Goal: Task Accomplishment & Management: Use online tool/utility

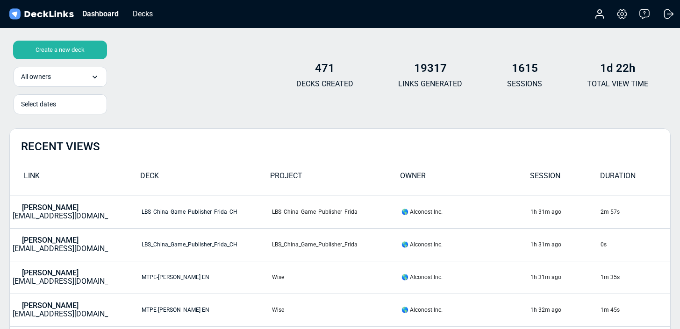
click at [80, 50] on div "Create a new deck" at bounding box center [60, 50] width 94 height 19
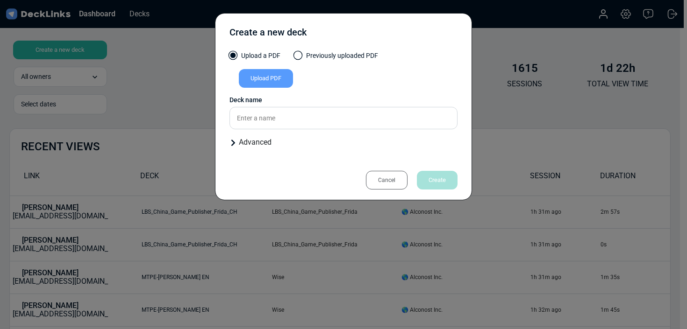
click at [270, 74] on div "Upload PDF" at bounding box center [266, 78] width 54 height 19
click at [0, 0] on input "Upload PDF" at bounding box center [0, 0] width 0 height 0
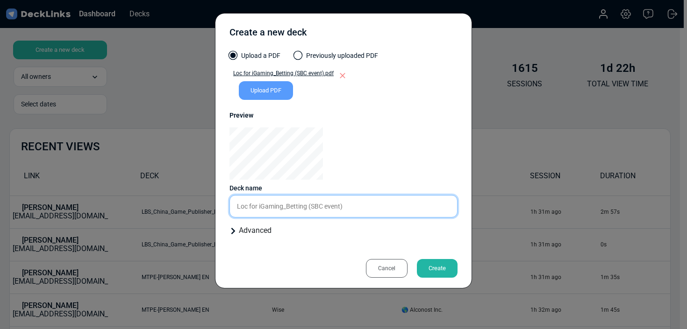
click at [367, 202] on input "Loc for iGaming_Betting (SBC event)" at bounding box center [343, 206] width 228 height 22
type input "Localization for Sportradar / Luka"
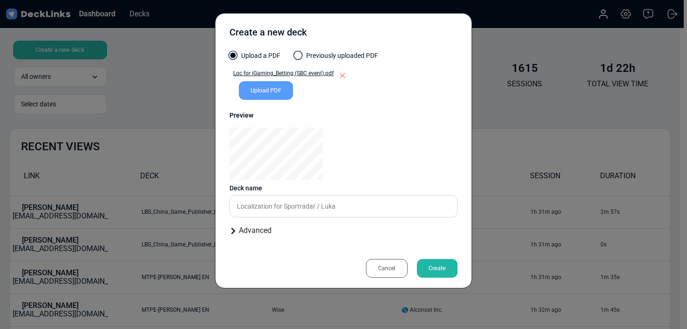
click at [451, 266] on div "Create" at bounding box center [437, 268] width 41 height 19
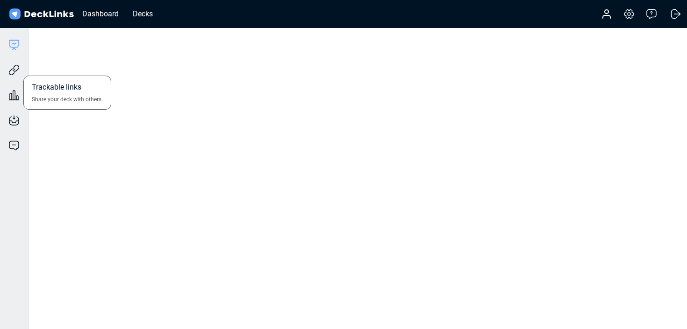
click at [21, 70] on div "Trackable links Share your deck with others." at bounding box center [14, 62] width 28 height 25
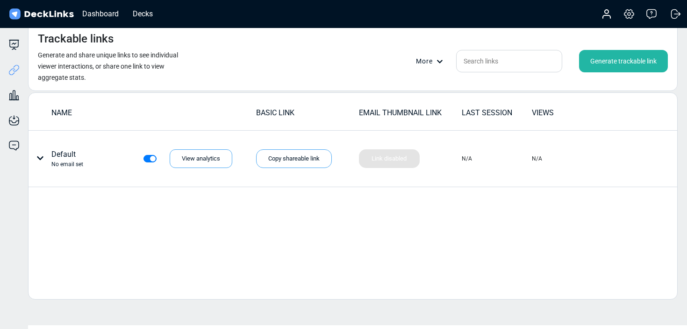
click at [618, 61] on div "Generate trackable link" at bounding box center [623, 61] width 89 height 22
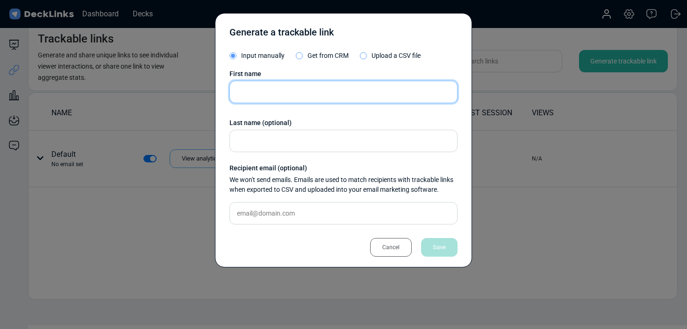
click at [357, 91] on input "text" at bounding box center [343, 92] width 228 height 22
type input "jack"
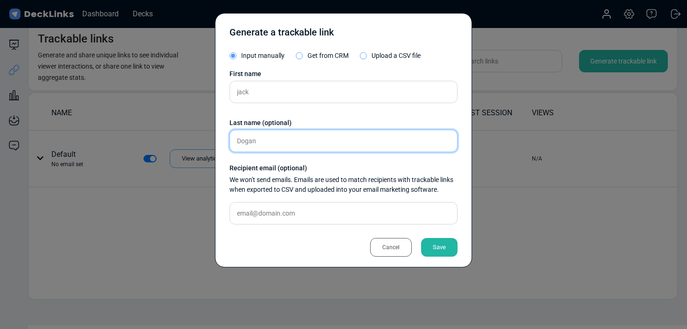
type input "Dogan"
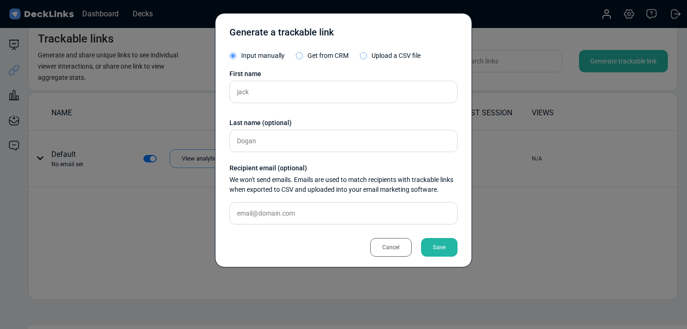
click at [455, 248] on div "Save" at bounding box center [439, 247] width 36 height 19
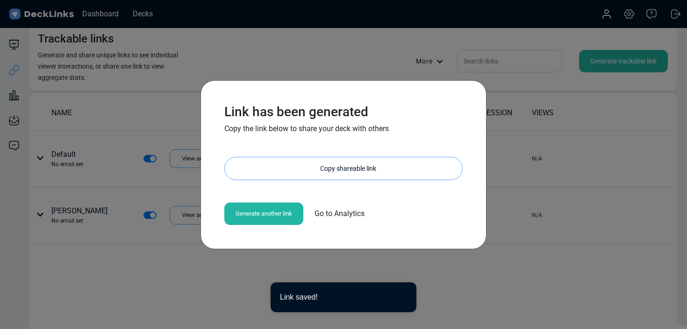
click at [314, 178] on div "Copy shareable link" at bounding box center [348, 168] width 228 height 22
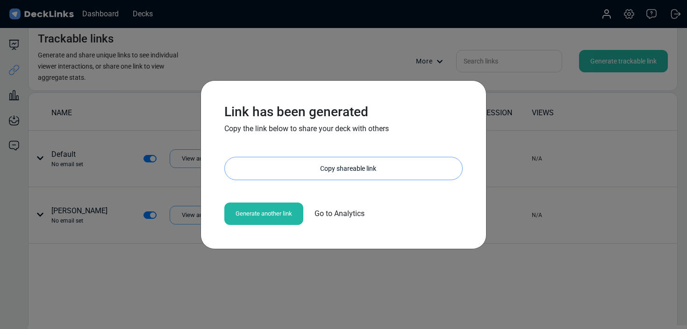
click at [335, 169] on div "Copy shareable link" at bounding box center [348, 168] width 228 height 22
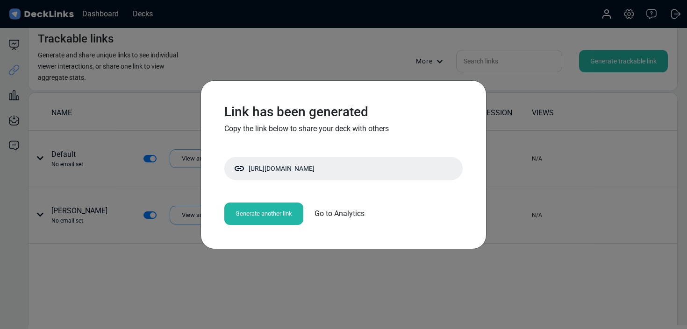
click at [442, 45] on div "Link has been generated Copy the link below to share your deck with others [URL…" at bounding box center [343, 164] width 687 height 329
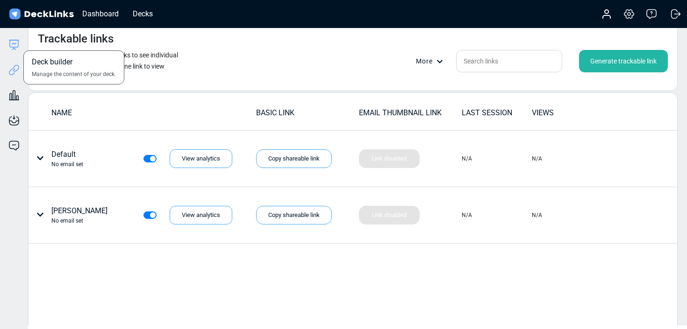
click at [14, 48] on icon at bounding box center [13, 44] width 11 height 11
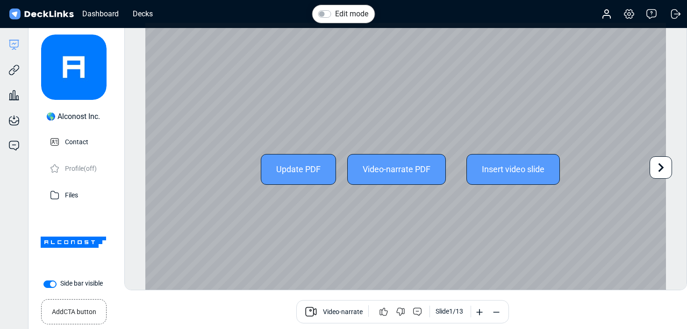
click at [661, 166] on icon at bounding box center [661, 167] width 6 height 9
click at [661, 165] on icon at bounding box center [661, 167] width 6 height 9
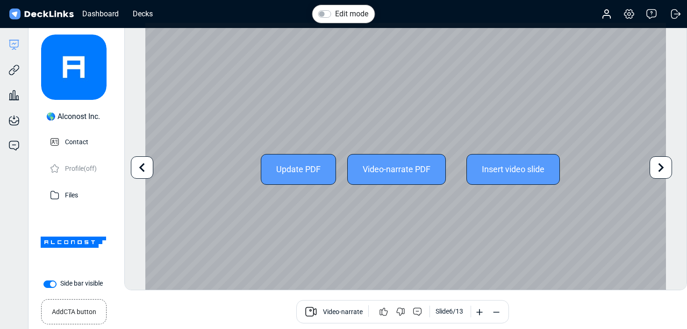
click at [661, 165] on icon at bounding box center [661, 167] width 6 height 9
click at [665, 164] on icon at bounding box center [661, 168] width 18 height 18
click at [664, 164] on icon at bounding box center [661, 168] width 18 height 18
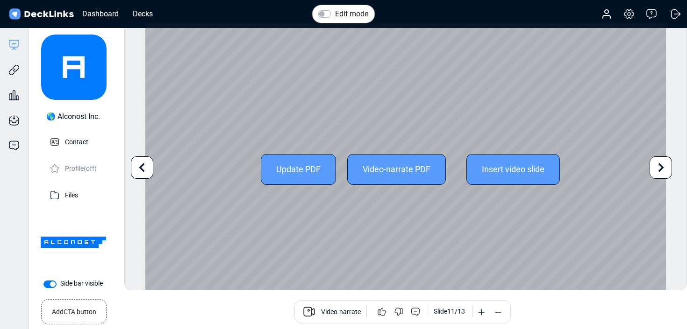
click at [664, 164] on icon at bounding box center [661, 168] width 18 height 18
click at [664, 164] on div "Edit mode Change photo Updating this image will immediately apply to all of you…" at bounding box center [405, 156] width 562 height 268
